Goal: Information Seeking & Learning: Check status

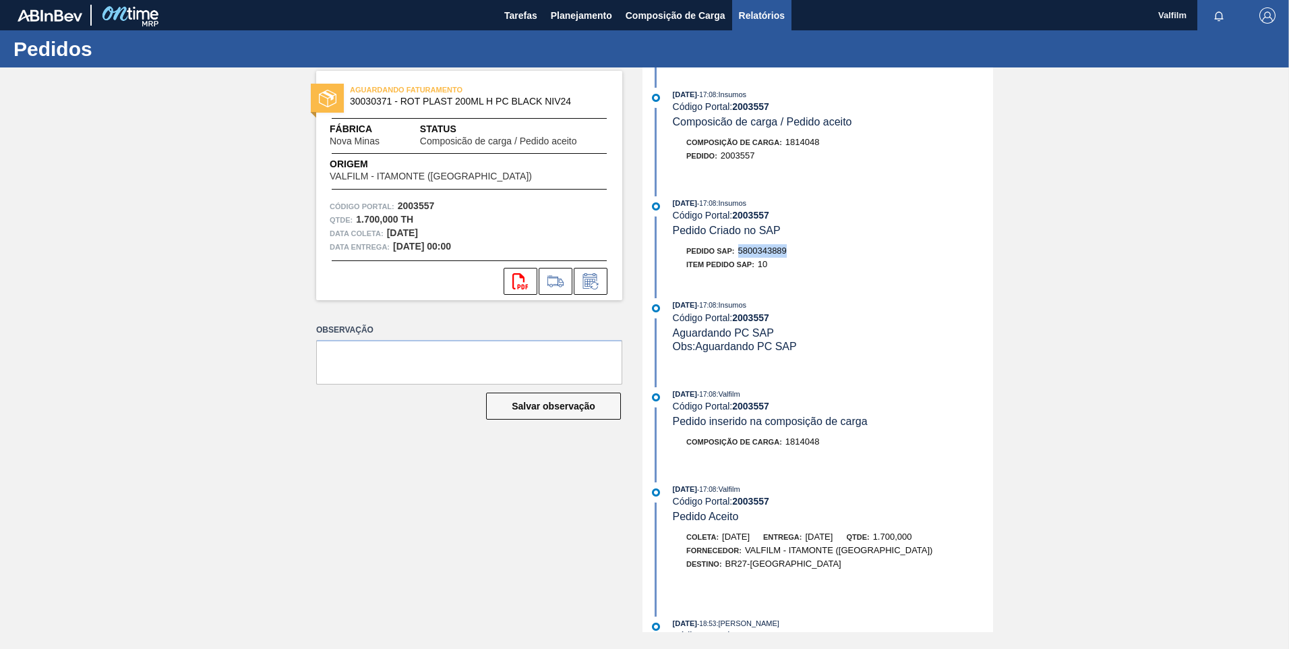
click at [767, 7] on button "Relatórios" at bounding box center [761, 15] width 59 height 30
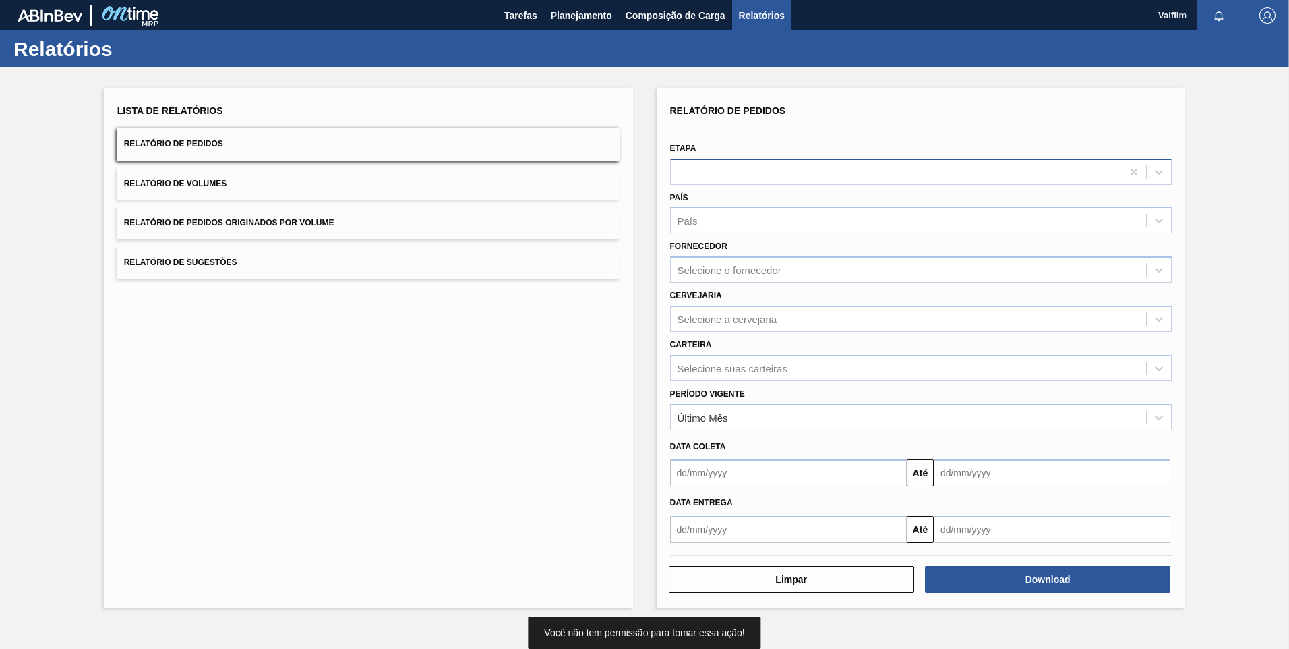
drag, startPoint x: 767, startPoint y: 156, endPoint x: 774, endPoint y: 168, distance: 14.2
click at [767, 156] on div "Etapa" at bounding box center [921, 162] width 502 height 46
click at [775, 171] on div at bounding box center [897, 172] width 452 height 20
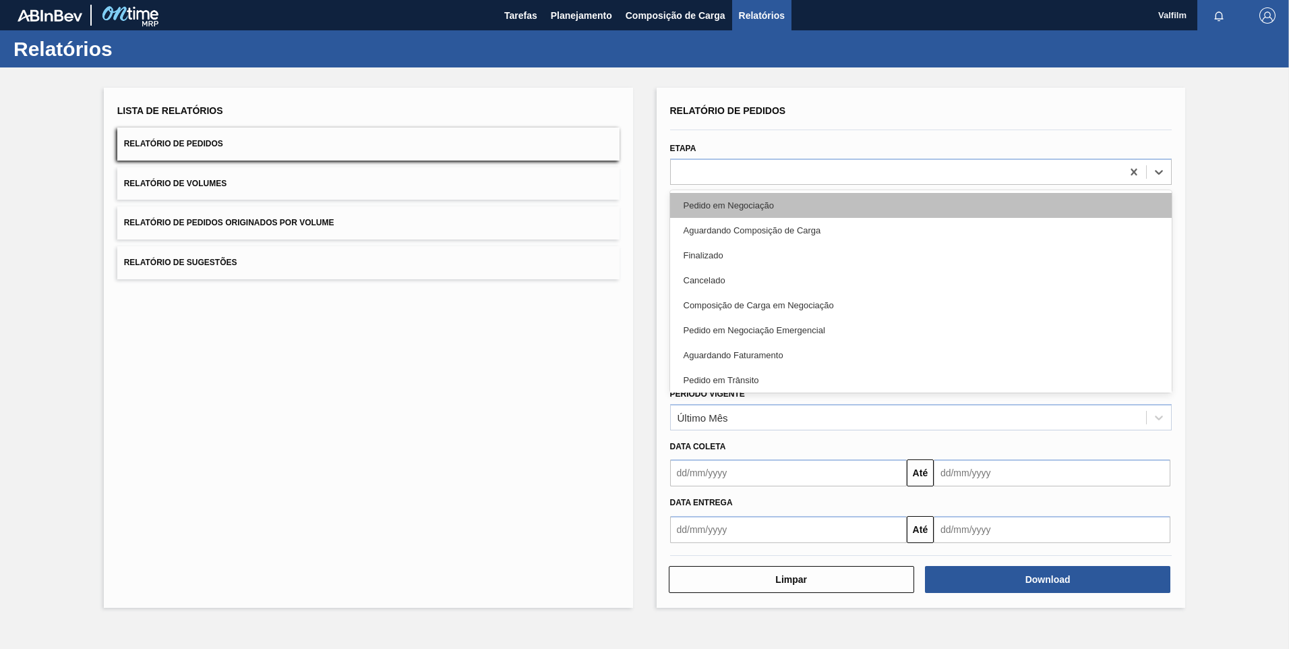
click at [792, 202] on div "Pedido em Negociação" at bounding box center [921, 205] width 502 height 25
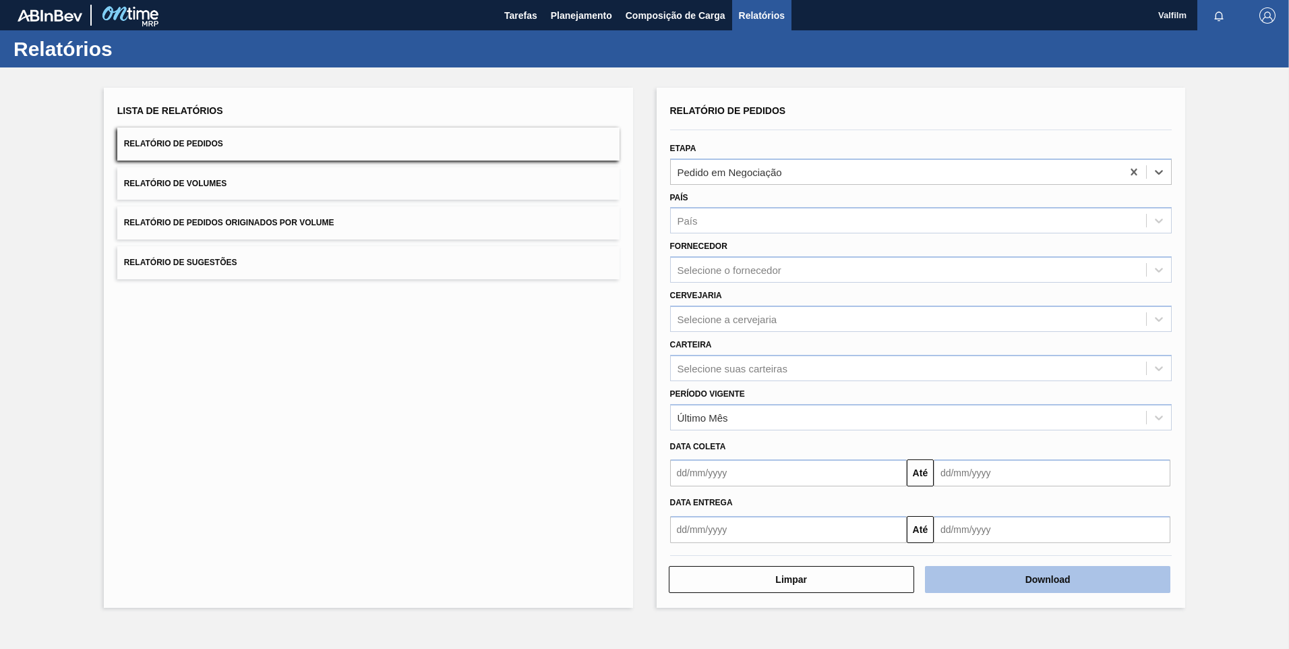
click at [915, 438] on button "Download" at bounding box center [1047, 579] width 245 height 27
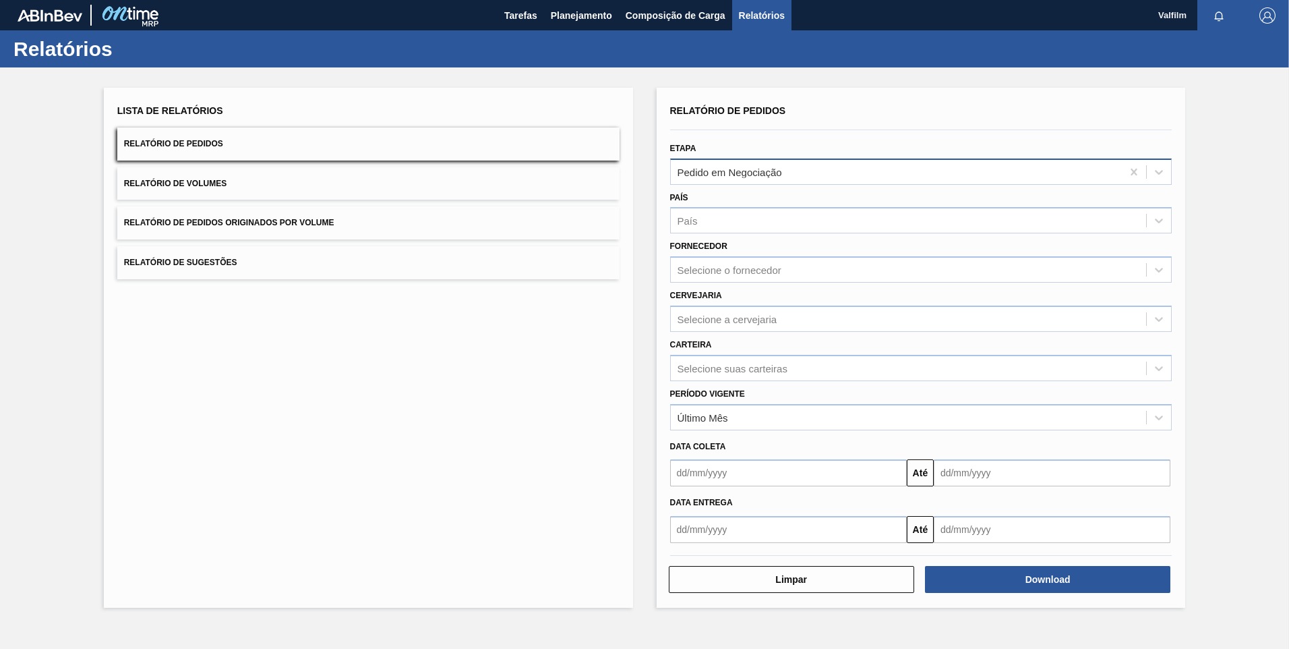
drag, startPoint x: 728, startPoint y: 152, endPoint x: 740, endPoint y: 164, distance: 17.2
click at [731, 153] on div "Etapa Pedido em Negociação" at bounding box center [921, 162] width 502 height 46
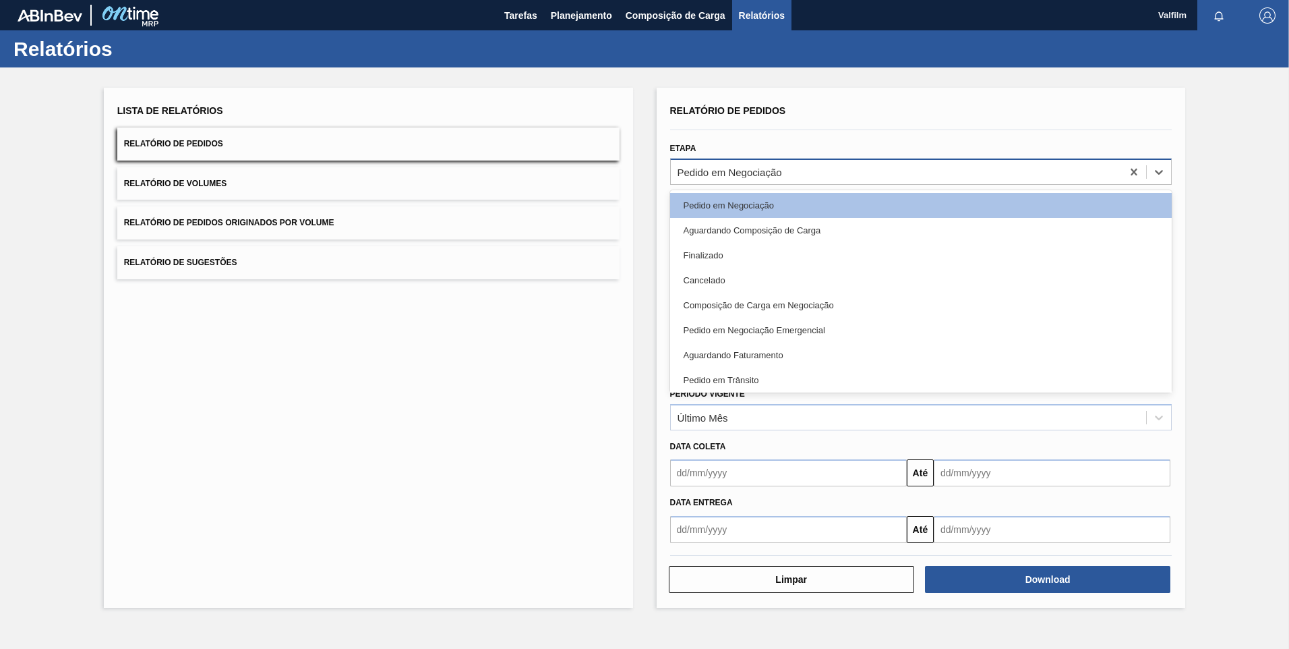
click at [740, 164] on div "Pedido em Negociação" at bounding box center [897, 172] width 452 height 20
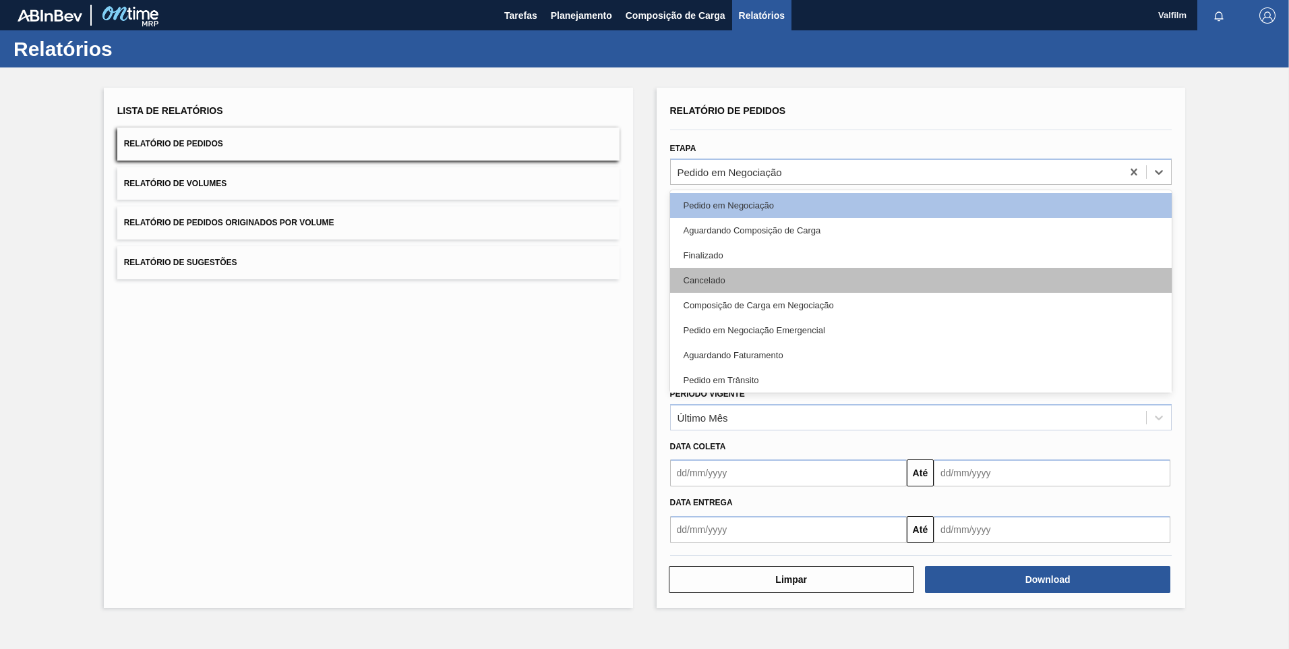
click at [762, 273] on div "Cancelado" at bounding box center [921, 280] width 502 height 25
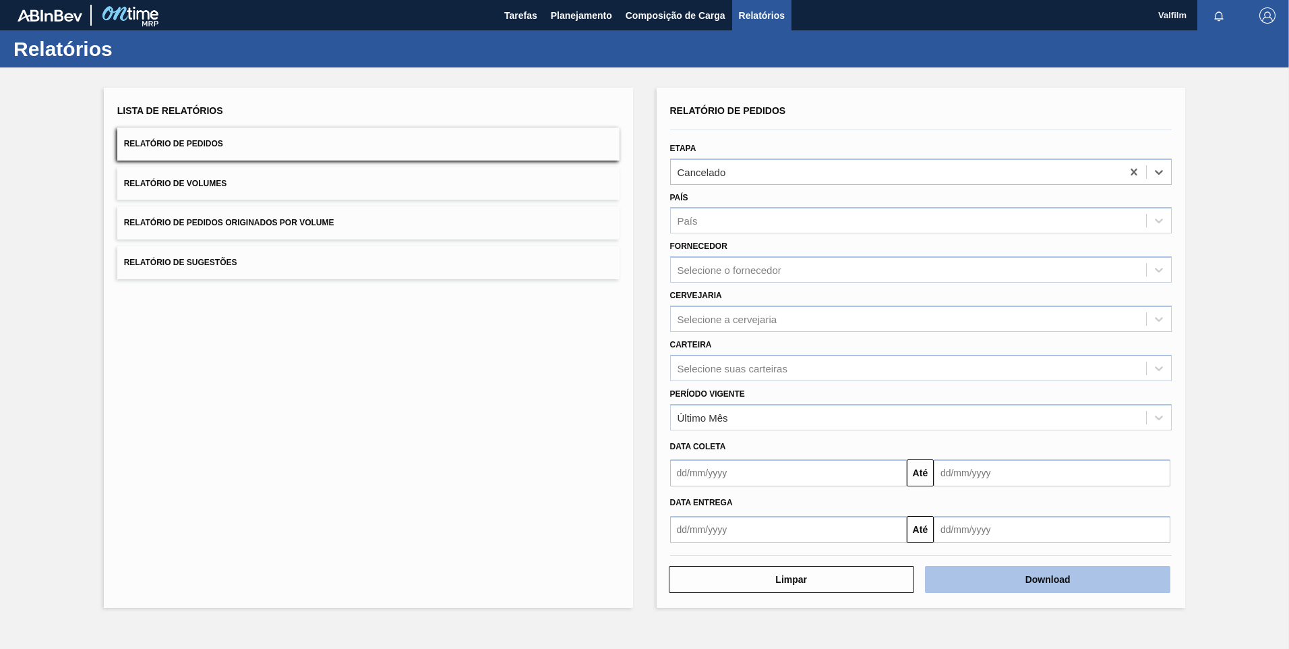
click at [915, 438] on button "Download" at bounding box center [1047, 579] width 245 height 27
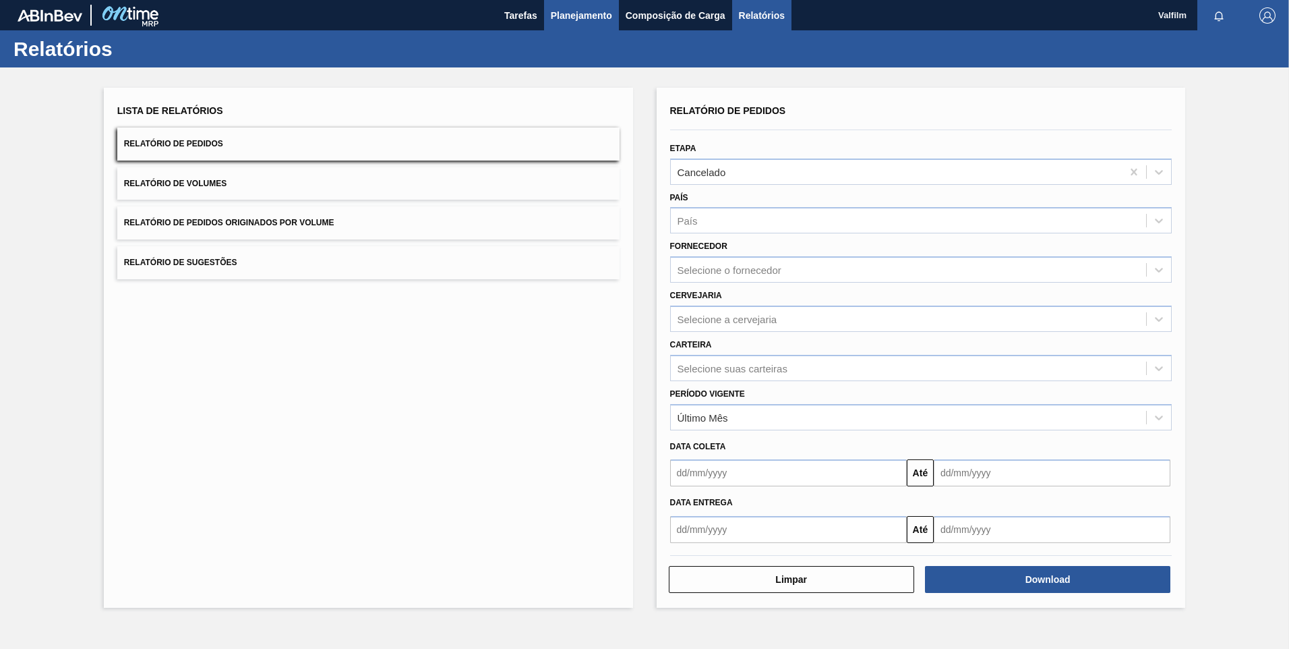
click at [572, 9] on span "Planejamento" at bounding box center [581, 15] width 61 height 16
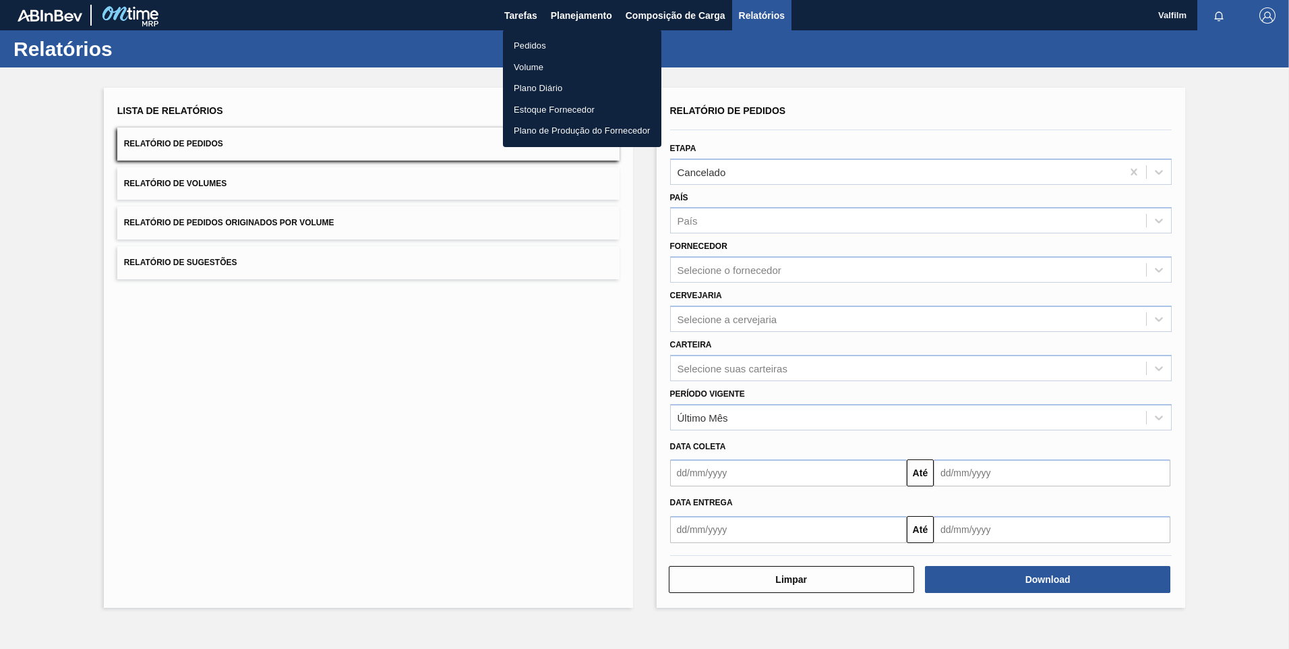
click at [561, 42] on li "Pedidos" at bounding box center [582, 46] width 158 height 22
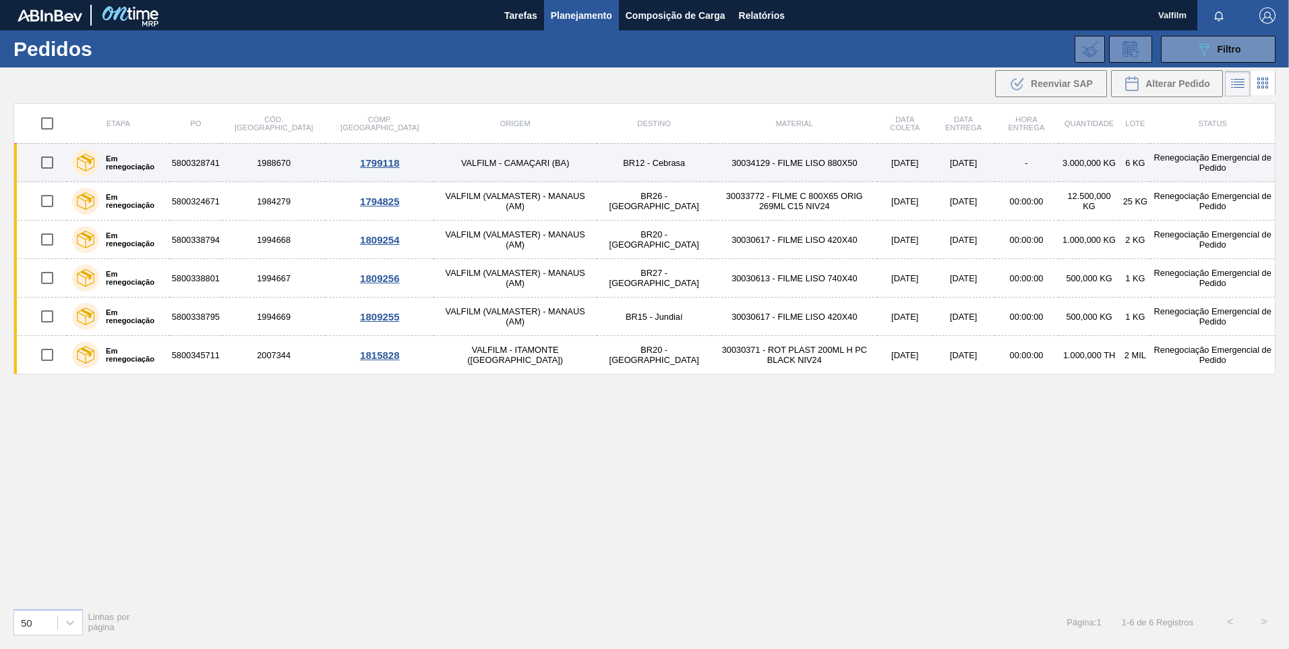
click at [434, 161] on td "VALFILM - CAMAÇARI (BA)" at bounding box center [515, 163] width 163 height 38
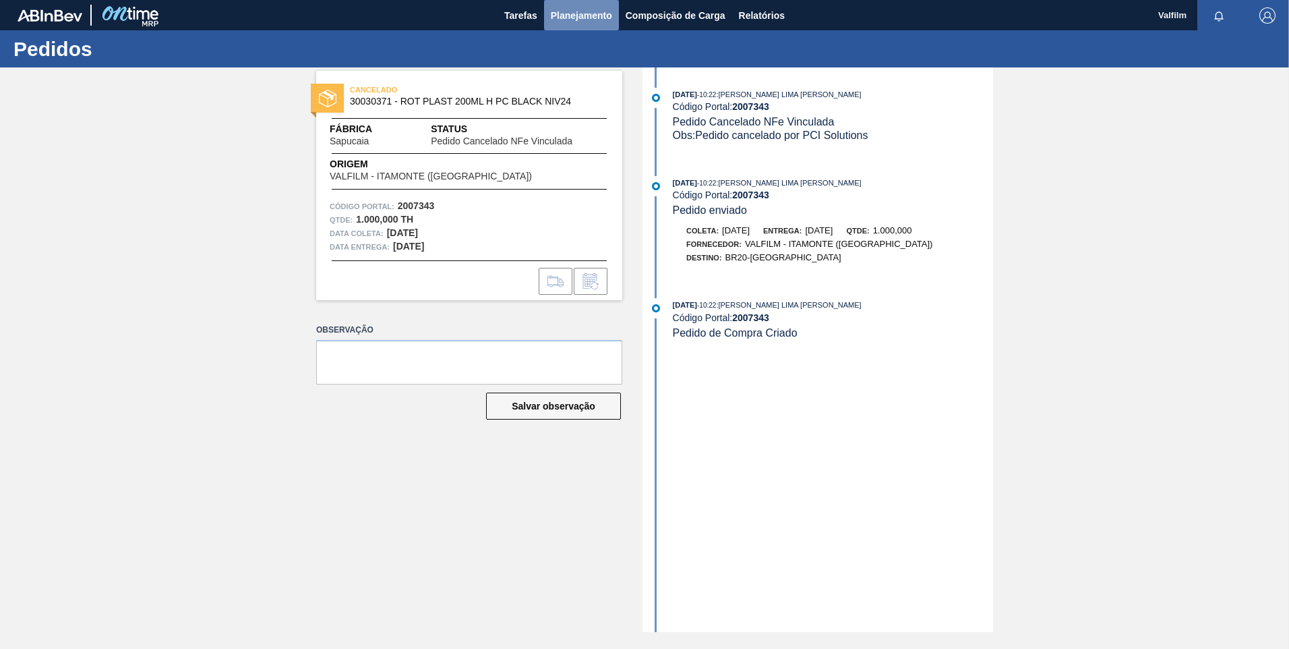
click at [558, 16] on span "Planejamento" at bounding box center [581, 15] width 61 height 16
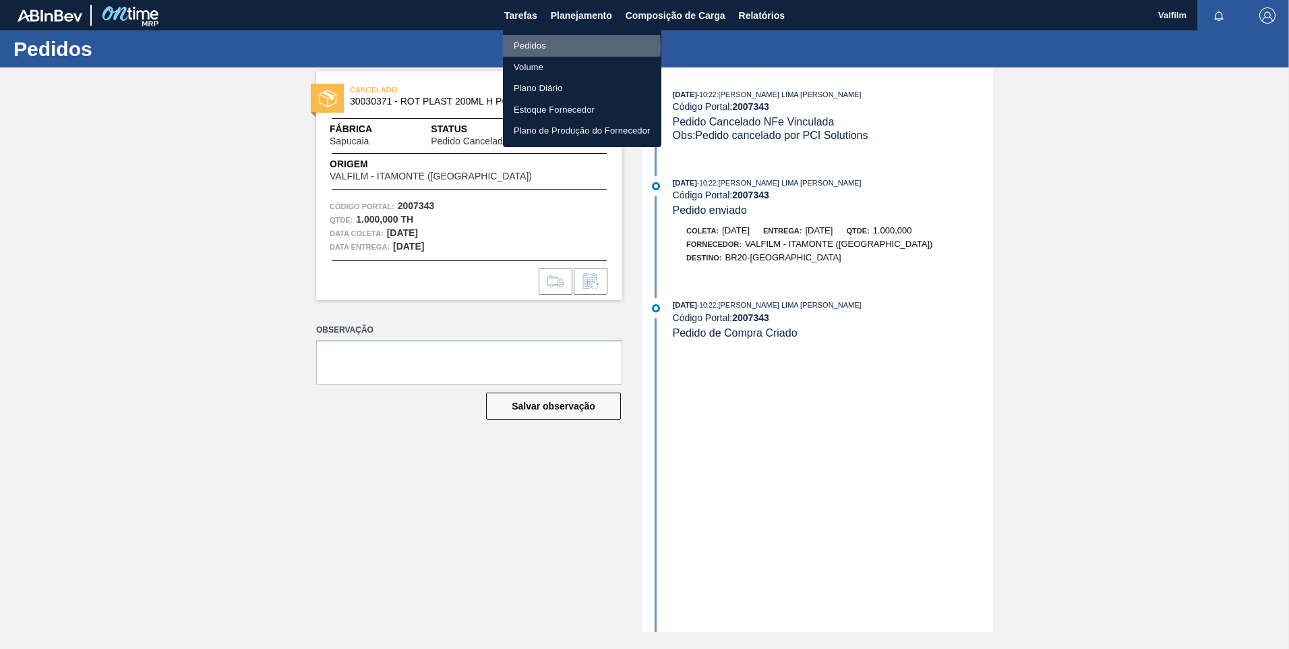
click at [539, 47] on li "Pedidos" at bounding box center [582, 46] width 158 height 22
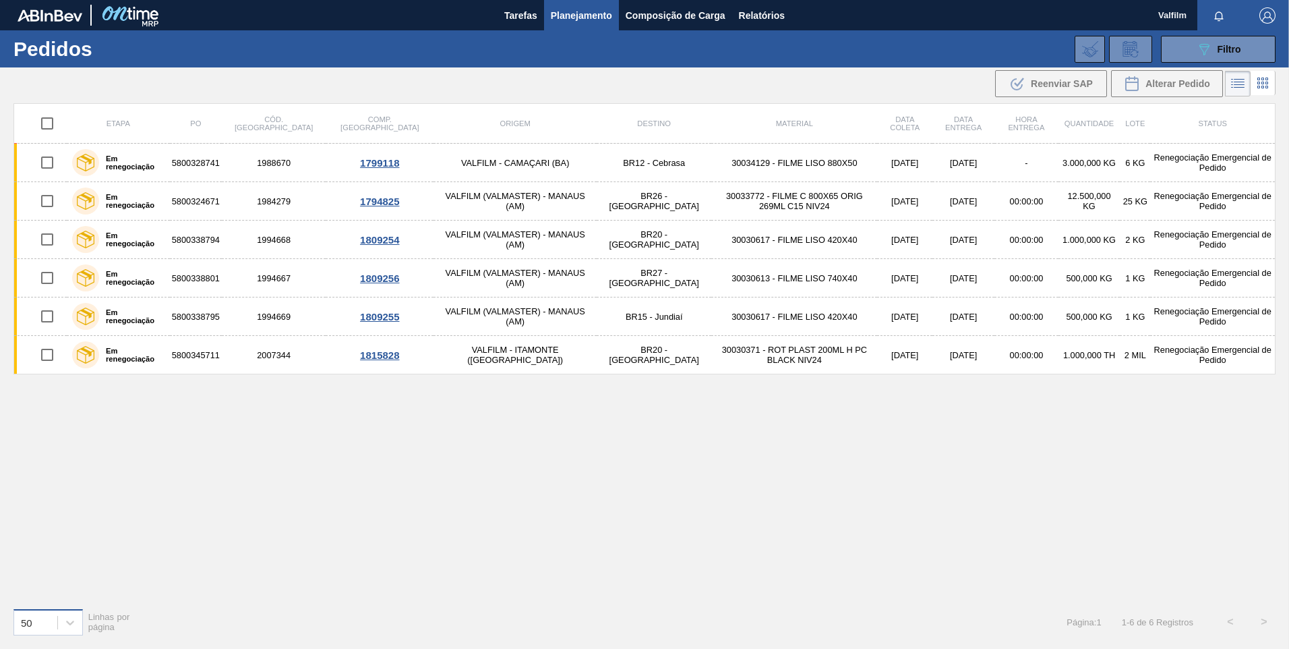
click at [52, 626] on div "50" at bounding box center [35, 622] width 43 height 20
click at [45, 585] on div "100" at bounding box center [47, 588] width 69 height 25
click at [523, 15] on span "Tarefas" at bounding box center [520, 15] width 33 height 16
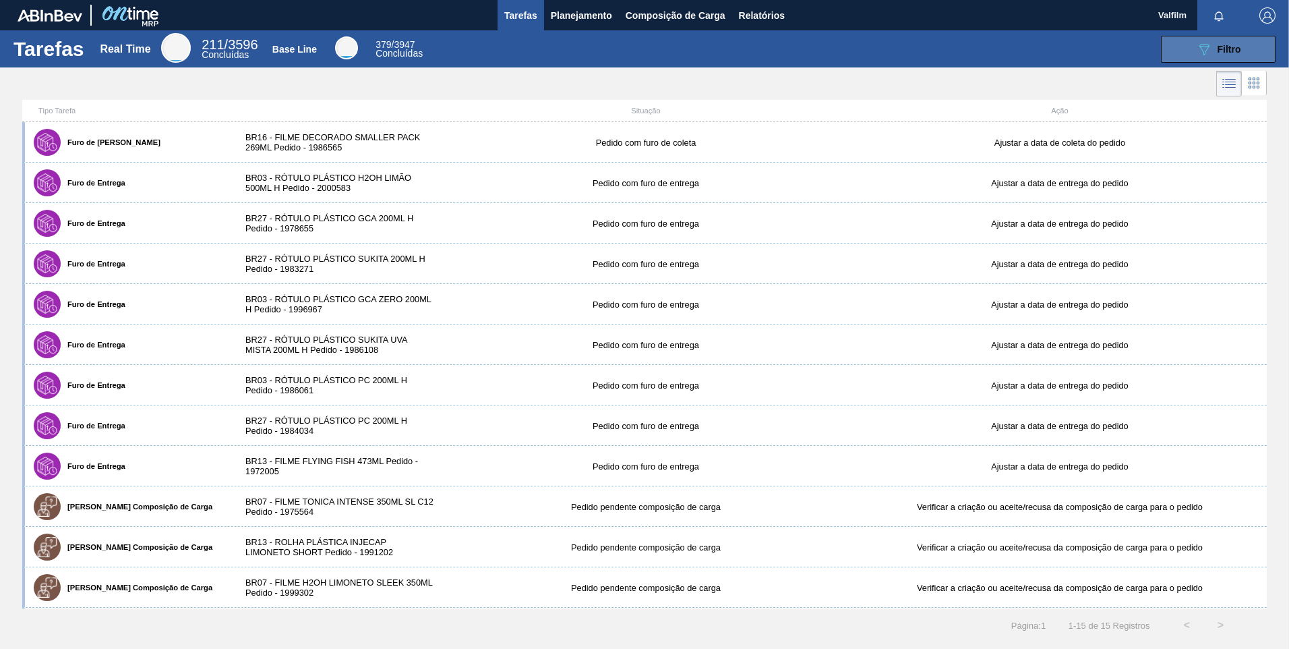
click at [1234, 53] on span "Filtro" at bounding box center [1230, 49] width 24 height 11
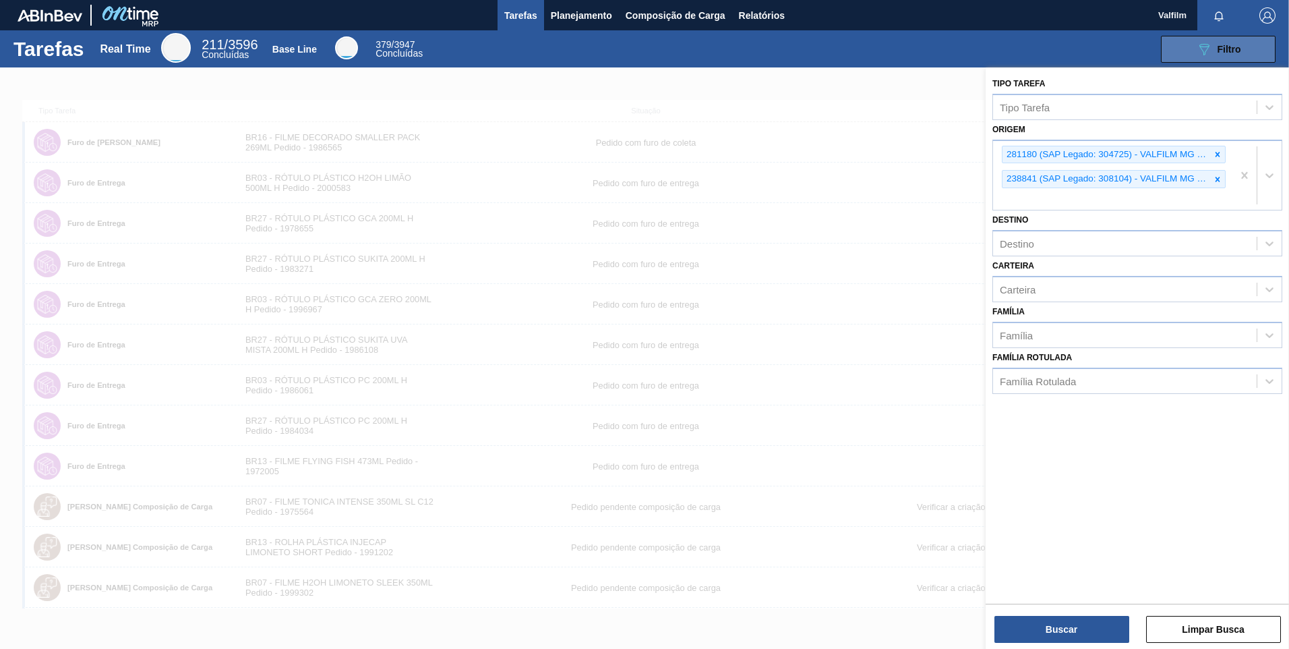
click at [1234, 53] on span "Filtro" at bounding box center [1230, 49] width 24 height 11
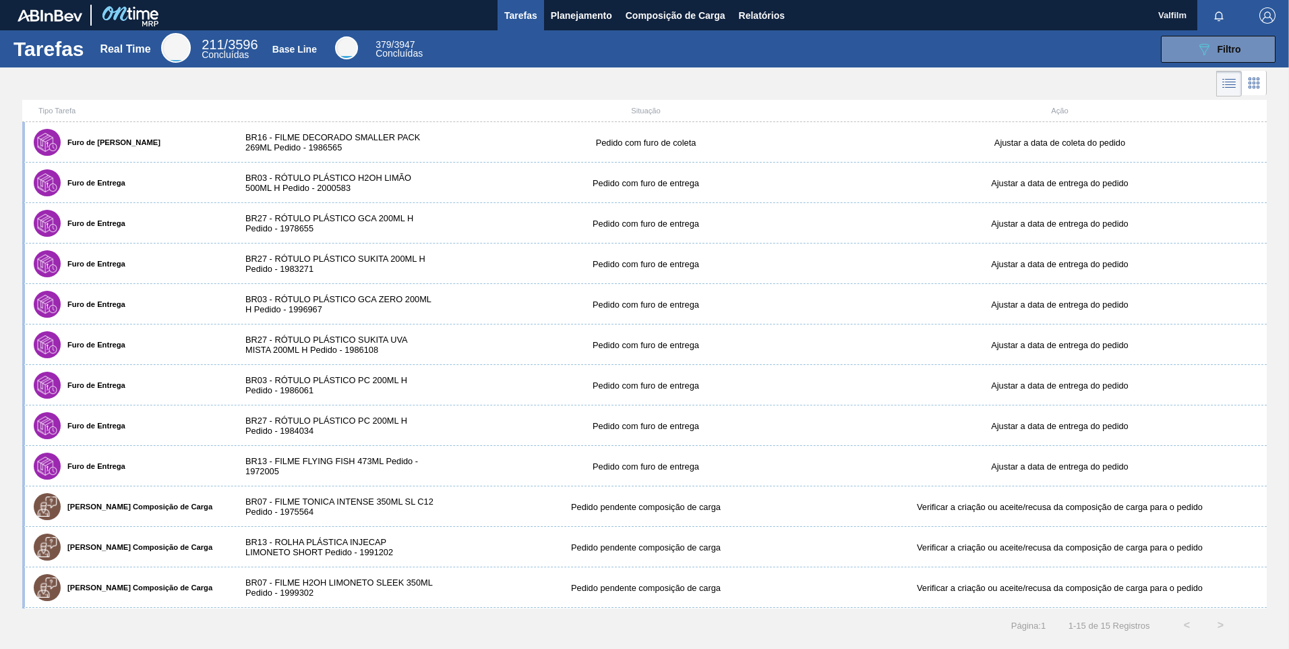
click at [578, 30] on div "Tarefas Real Time 211 / 3596 Concluídas Base Line 379 / 3947 Concluídas 089F7B8…" at bounding box center [644, 48] width 1289 height 37
click at [579, 22] on span "Planejamento" at bounding box center [581, 15] width 61 height 16
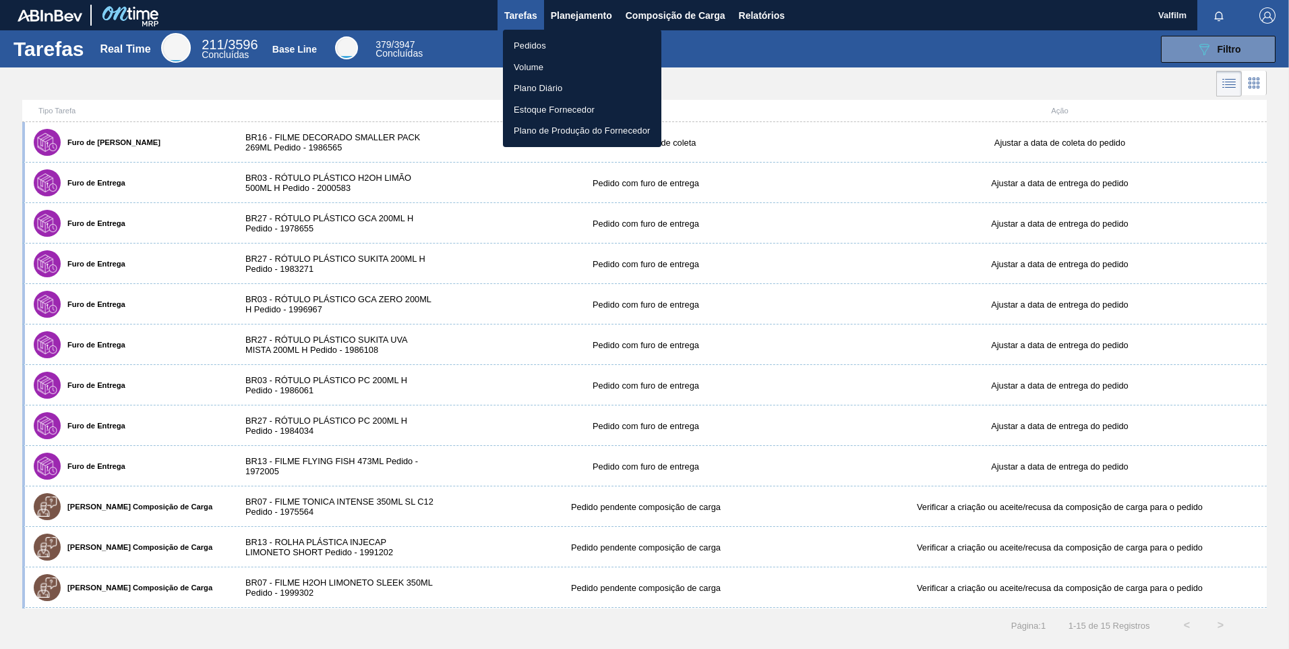
click at [579, 47] on li "Pedidos" at bounding box center [582, 46] width 158 height 22
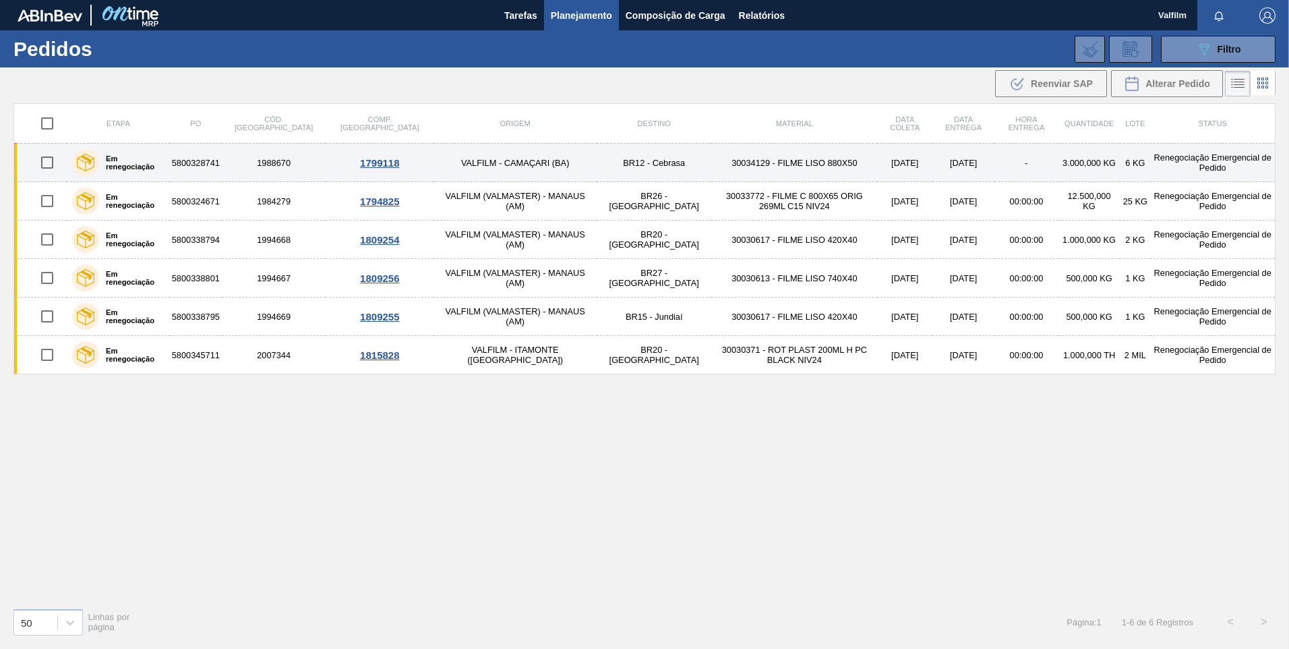
click at [597, 171] on td "BR12 - Cebrasa" at bounding box center [654, 163] width 115 height 38
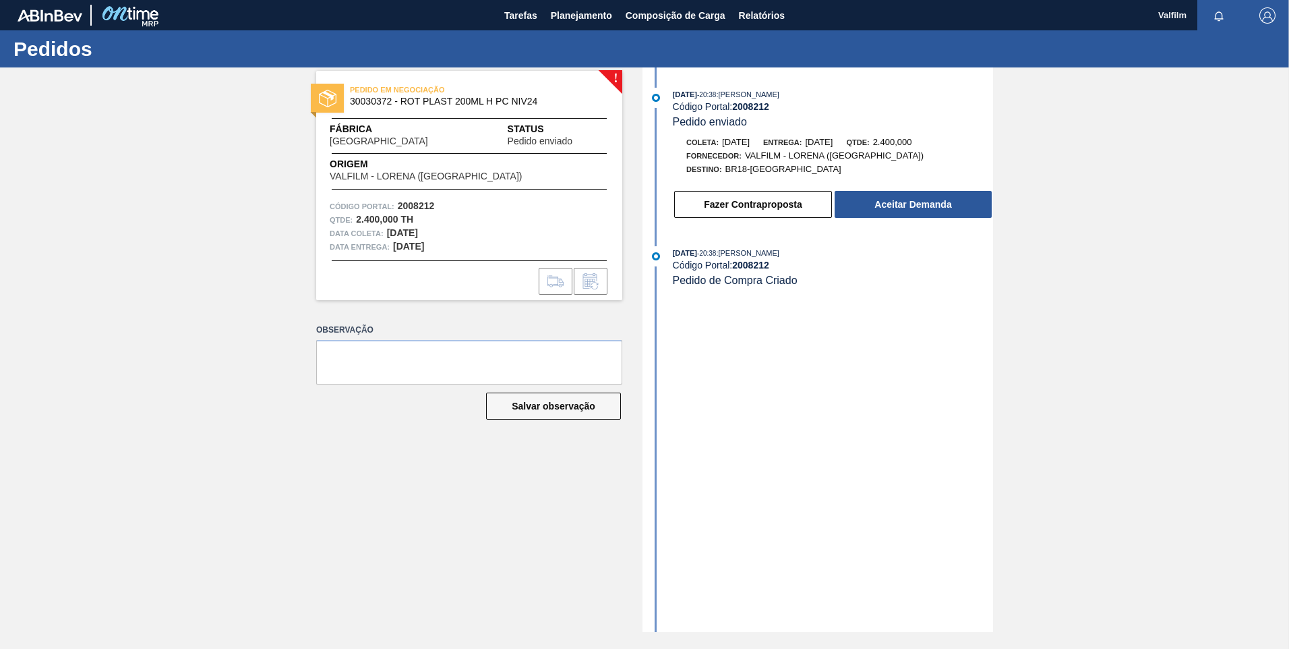
click at [829, 516] on div "12/08/2025 - 20:38 : MATHEUS FARIA LIMA DA SILVA Código Portal: 2008212 Pedido …" at bounding box center [819, 349] width 347 height 564
click at [318, 3] on div "Tarefas Planejamento Composição de Carga Relatórios" at bounding box center [644, 15] width 1289 height 30
click at [766, 440] on div "[DATE] 12:30 : [PERSON_NAME] Código Portal: 2007544 Pedido enviado [PERSON_NAME…" at bounding box center [819, 349] width 347 height 564
drag, startPoint x: 601, startPoint y: 24, endPoint x: 594, endPoint y: 42, distance: 20.0
click at [601, 25] on button "Planejamento" at bounding box center [581, 15] width 75 height 30
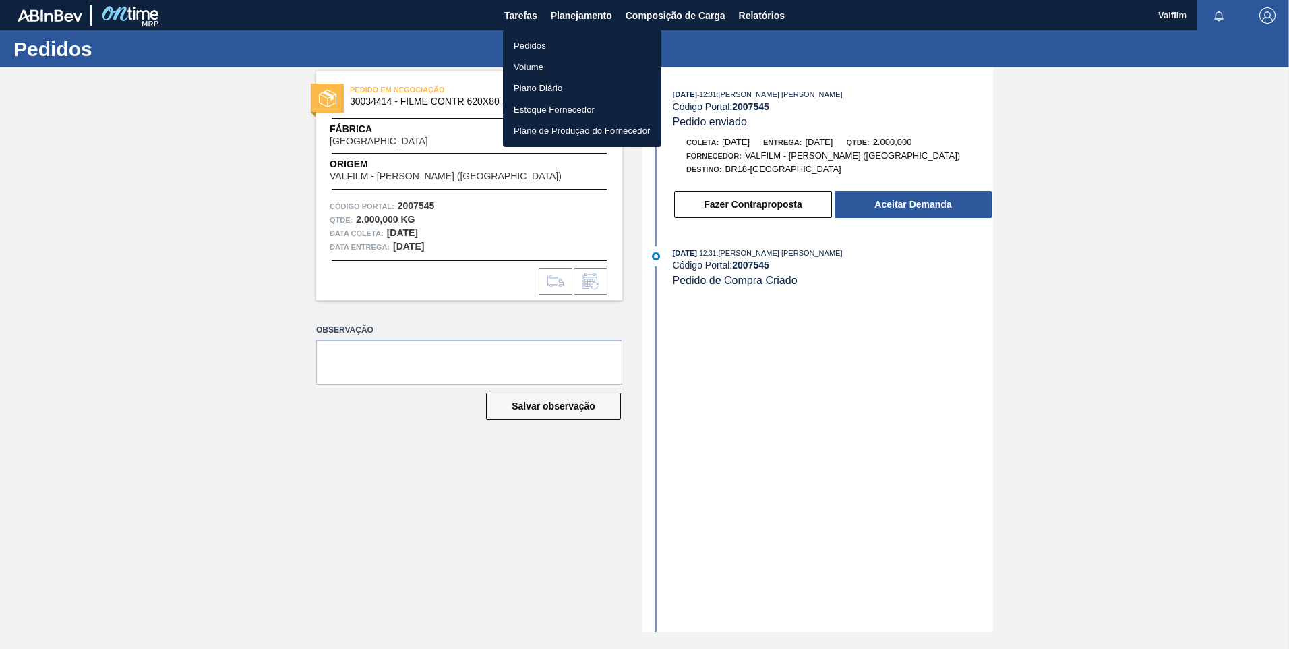
click at [580, 53] on li "Pedidos" at bounding box center [582, 46] width 158 height 22
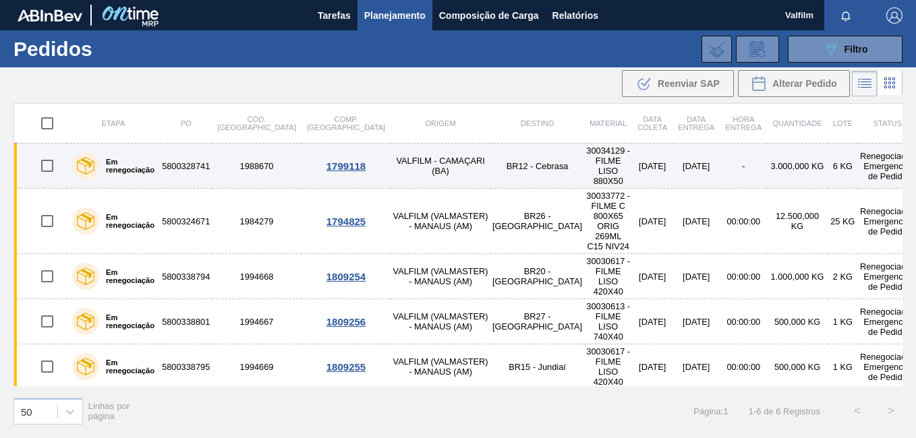
click at [390, 152] on td "VALFILM - CAMAÇARI (BA)" at bounding box center [440, 166] width 100 height 45
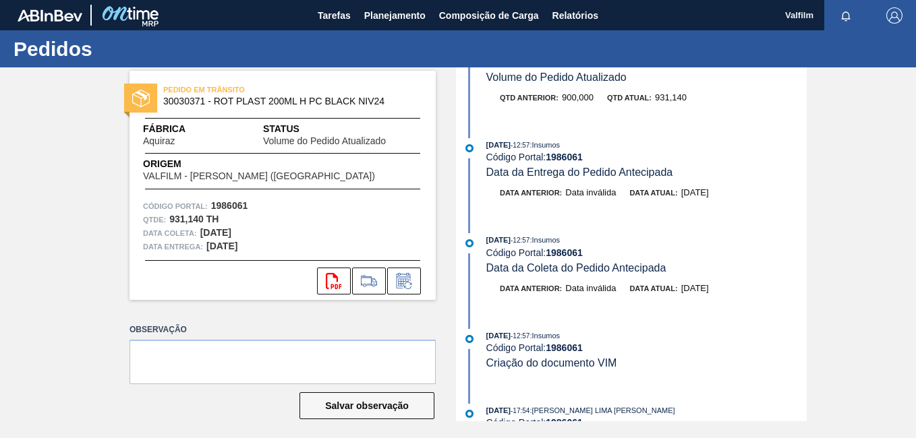
scroll to position [67, 0]
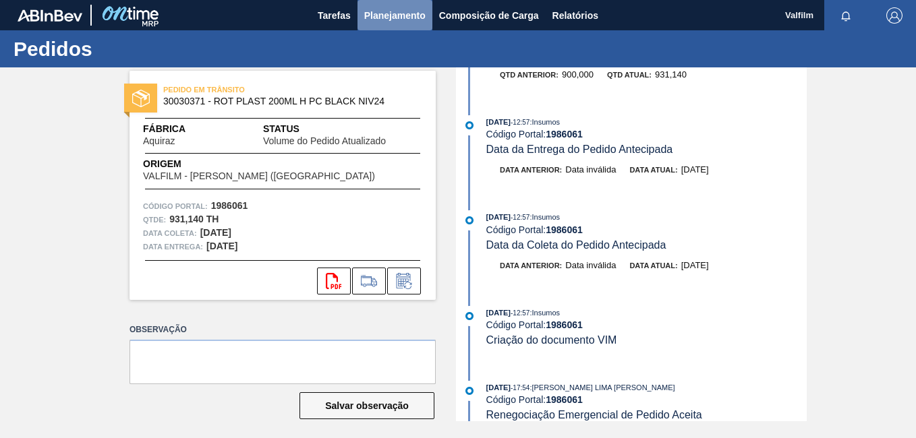
click at [376, 14] on span "Planejamento" at bounding box center [394, 15] width 61 height 16
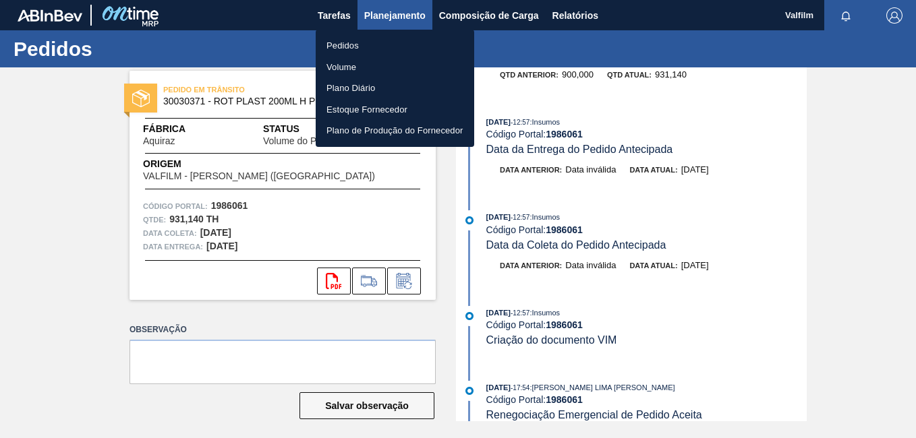
click at [376, 14] on div at bounding box center [458, 219] width 916 height 438
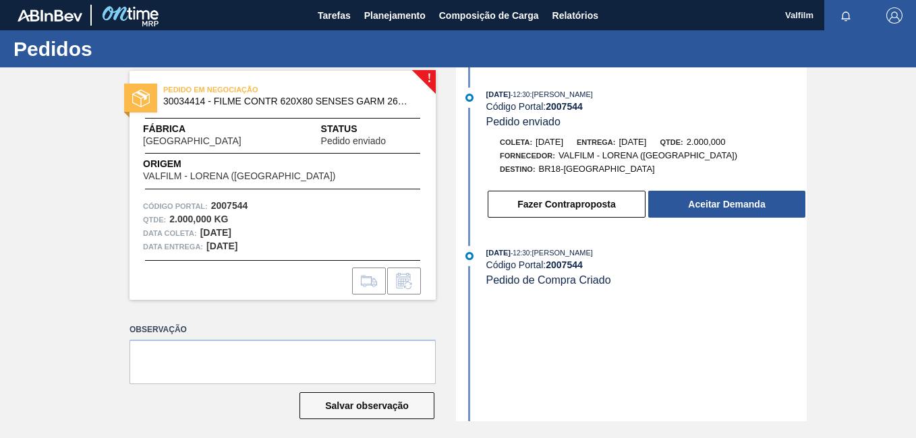
click at [390, 103] on span "30034414 - FILME CONTR 620X80 SENSES GARM 269ML" at bounding box center [285, 101] width 245 height 10
drag, startPoint x: 382, startPoint y: 102, endPoint x: 276, endPoint y: 101, distance: 105.9
click at [276, 101] on span "30034414 - FILME CONTR 620X80 SENSES GARM 269ML" at bounding box center [285, 101] width 245 height 10
click at [731, 370] on div "[DATE] 12:30 : [PERSON_NAME] Código Portal: 2007544 Pedido enviado [PERSON_NAME…" at bounding box center [632, 244] width 347 height 354
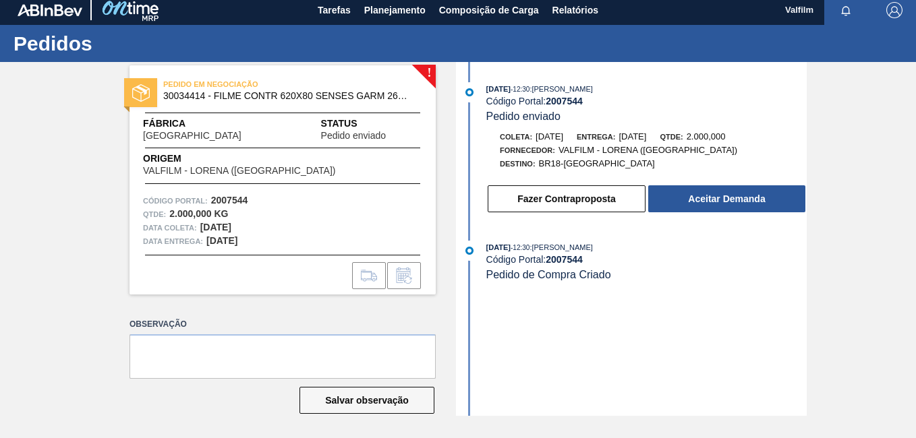
scroll to position [7, 0]
